Goal: Transaction & Acquisition: Register for event/course

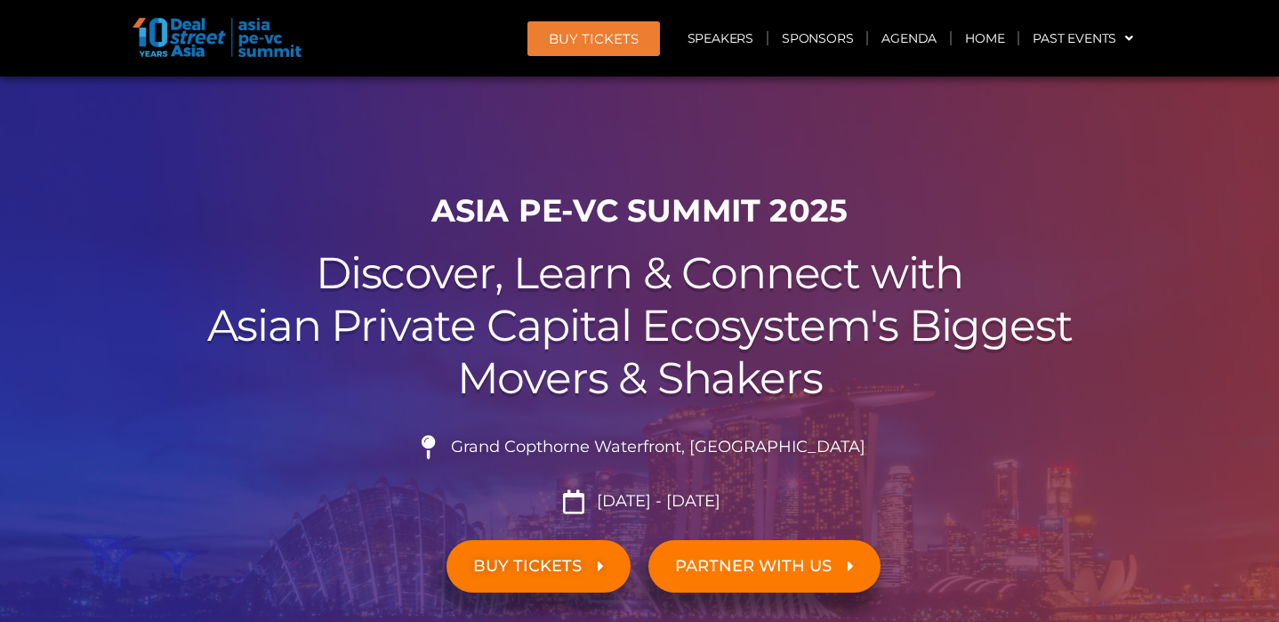
click at [577, 26] on link "BUY Tickets" at bounding box center [594, 38] width 133 height 35
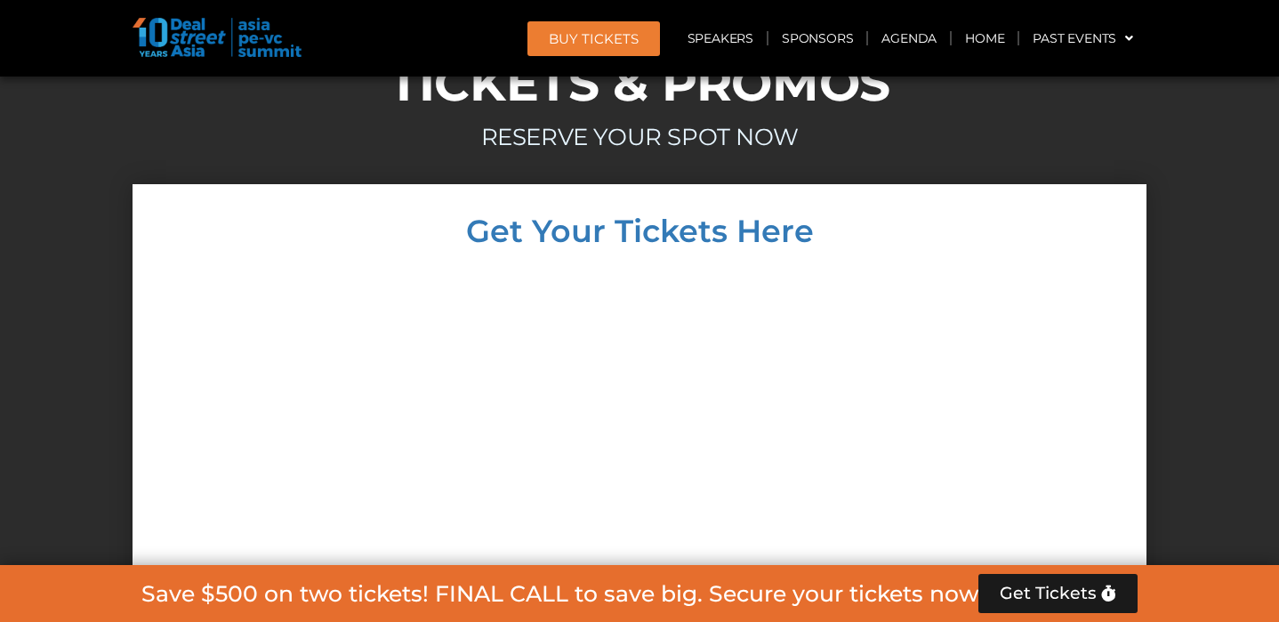
scroll to position [16598, 0]
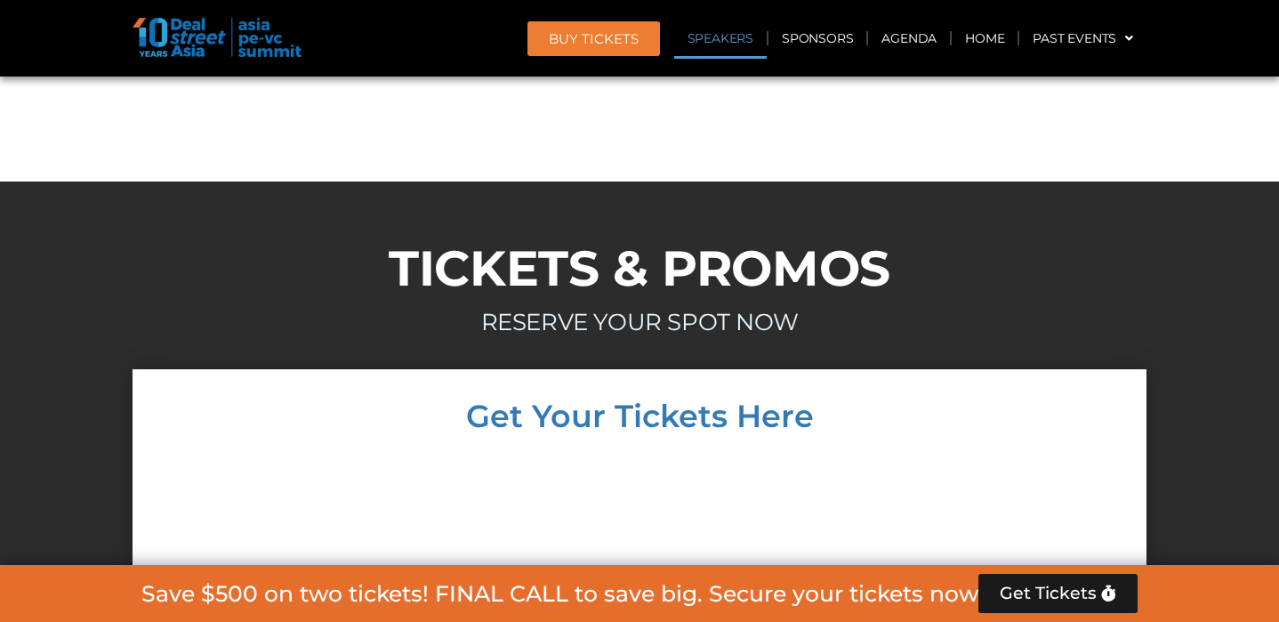
scroll to position [16563, 0]
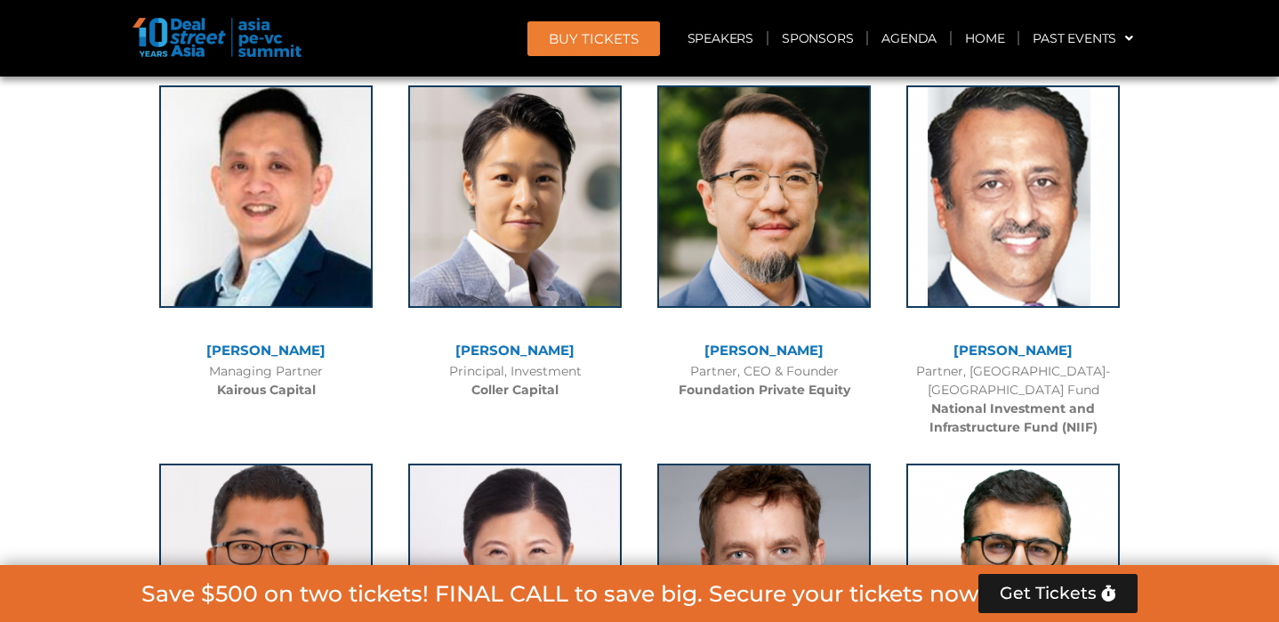
scroll to position [8273, 0]
